Goal: Find specific page/section: Find specific page/section

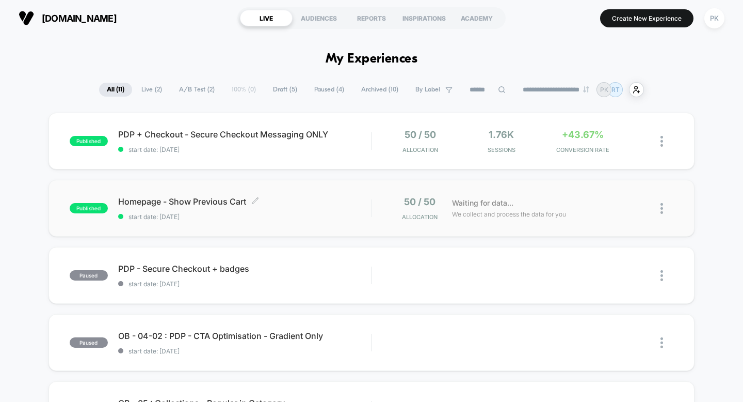
click at [198, 198] on span "Homepage - Show Previous Cart Click to edit experience details" at bounding box center [244, 201] width 253 height 10
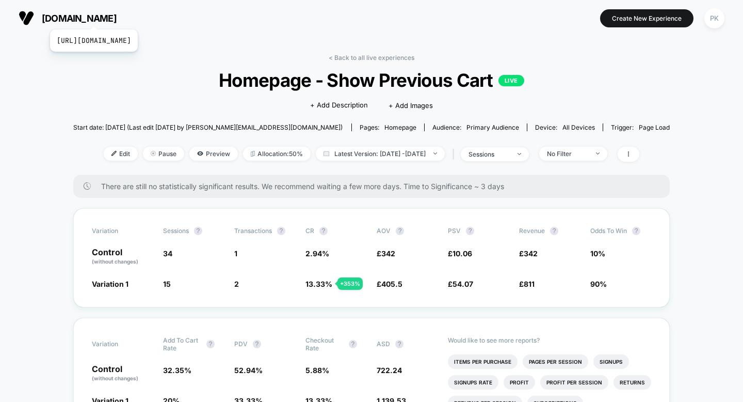
click at [117, 17] on span "[DOMAIN_NAME]" at bounding box center [79, 18] width 75 height 11
